Goal: Information Seeking & Learning: Learn about a topic

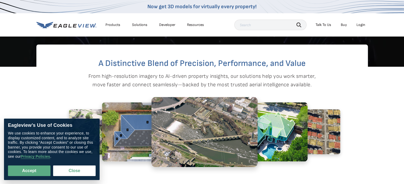
scroll to position [283, 0]
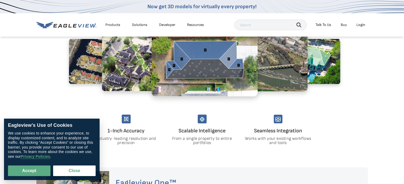
click at [85, 62] on img at bounding box center [103, 61] width 69 height 45
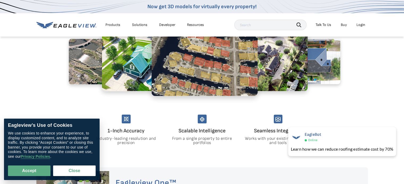
click at [135, 23] on div "Solutions" at bounding box center [139, 25] width 15 height 5
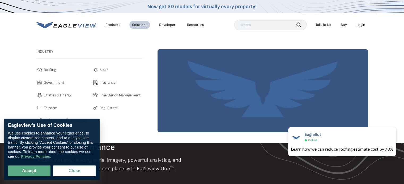
scroll to position [425, 0]
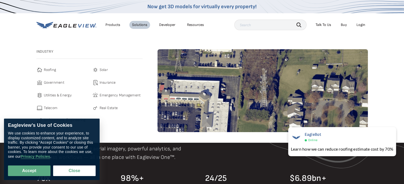
click at [47, 106] on span "Telecom" at bounding box center [51, 108] width 14 height 6
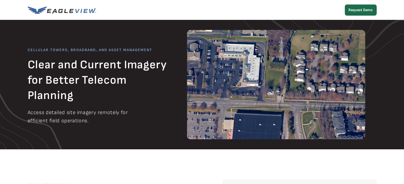
click at [72, 7] on img at bounding box center [62, 9] width 68 height 7
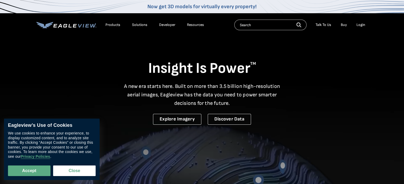
click at [114, 24] on div "Products" at bounding box center [112, 25] width 15 height 5
